Goal: Navigation & Orientation: Go to known website

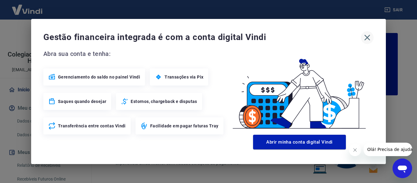
click at [363, 36] on icon "button" at bounding box center [367, 38] width 10 height 10
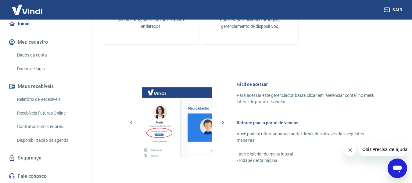
scroll to position [381, 0]
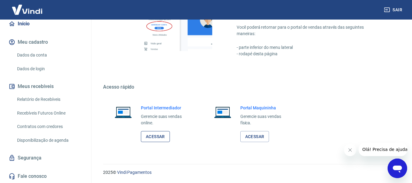
click at [155, 138] on link "Acessar" at bounding box center [155, 136] width 29 height 11
